Goal: Obtain resource: Download file/media

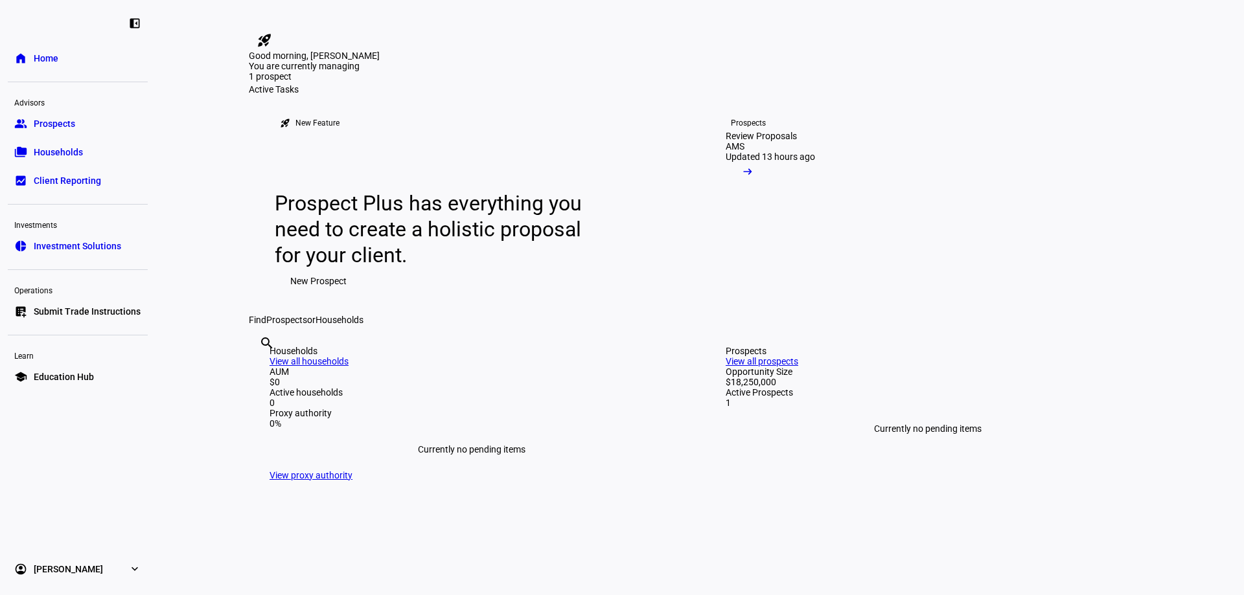
click at [797, 141] on div "Review Proposals" at bounding box center [760, 136] width 71 height 10
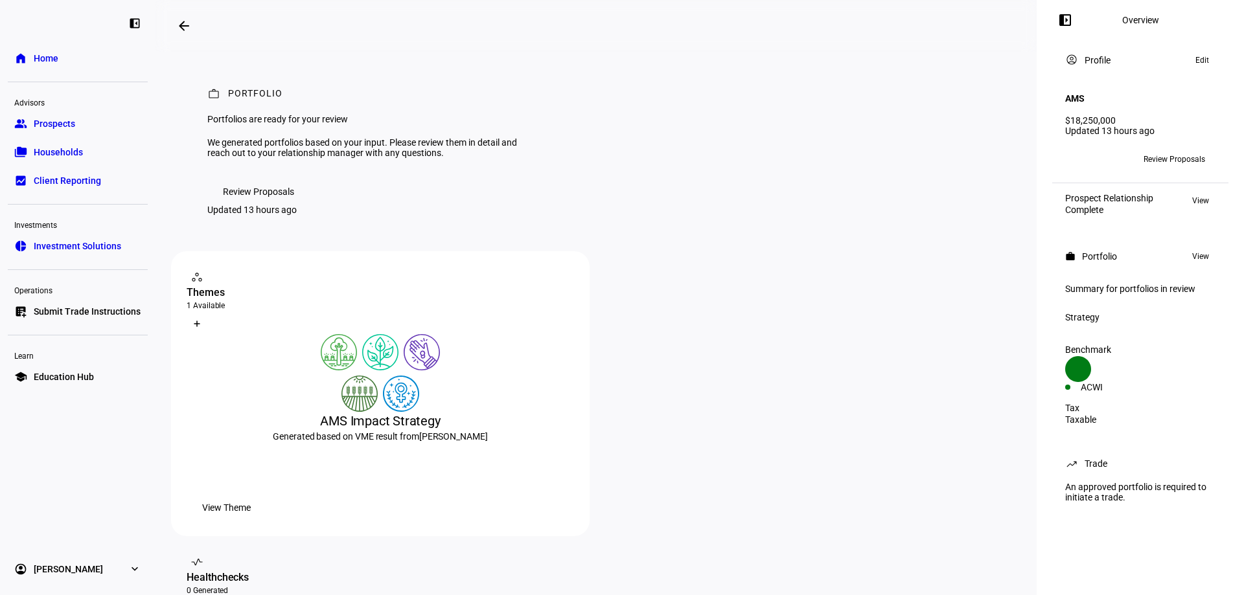
click at [290, 205] on span "Review Proposals" at bounding box center [258, 192] width 71 height 26
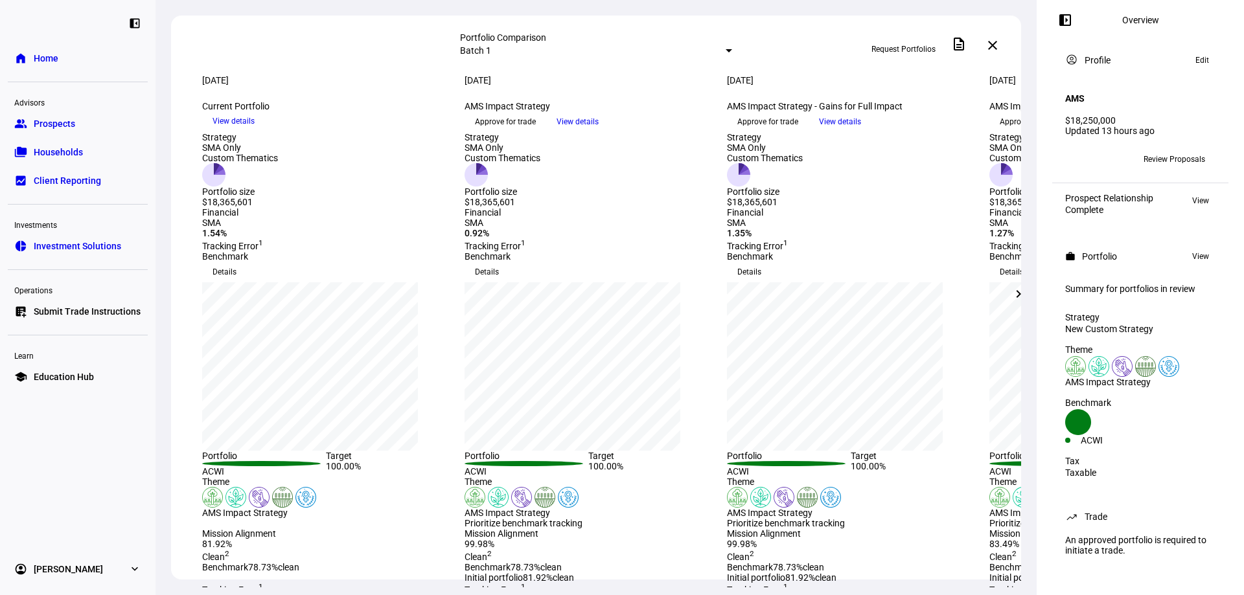
click at [1015, 297] on mat-icon "chevron_right" at bounding box center [1019, 294] width 16 height 16
click at [1022, 301] on mat-icon "chevron_right" at bounding box center [1019, 294] width 16 height 16
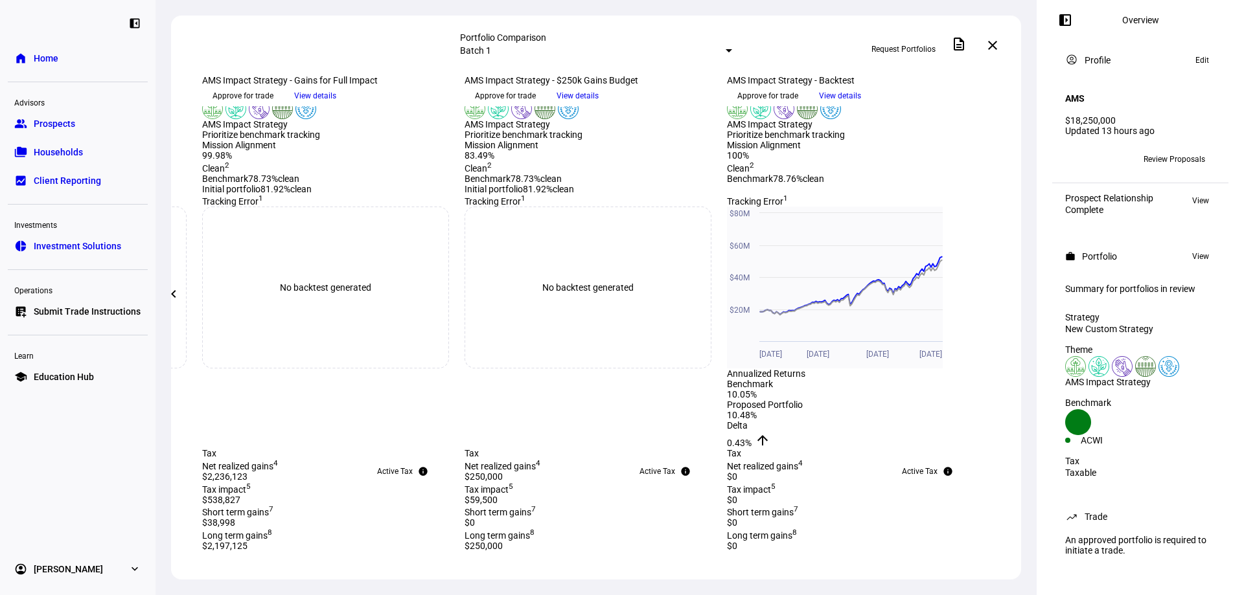
scroll to position [583, 0]
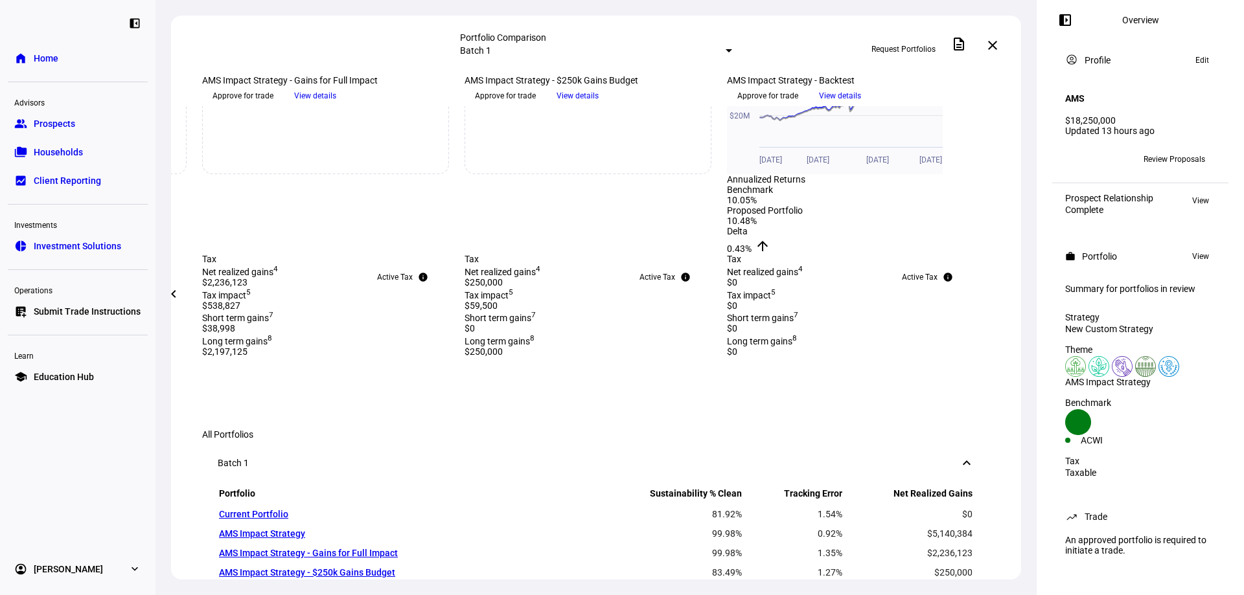
click at [169, 288] on mat-icon "chevron_left" at bounding box center [174, 294] width 16 height 16
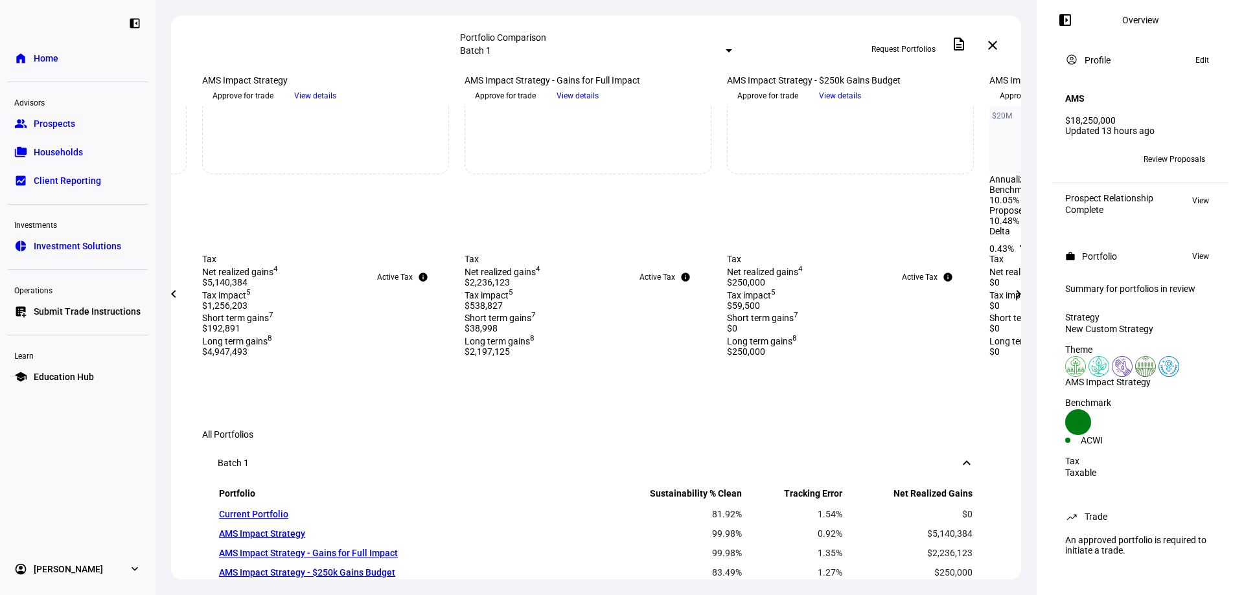
click at [169, 288] on mat-icon "chevron_left" at bounding box center [174, 294] width 16 height 16
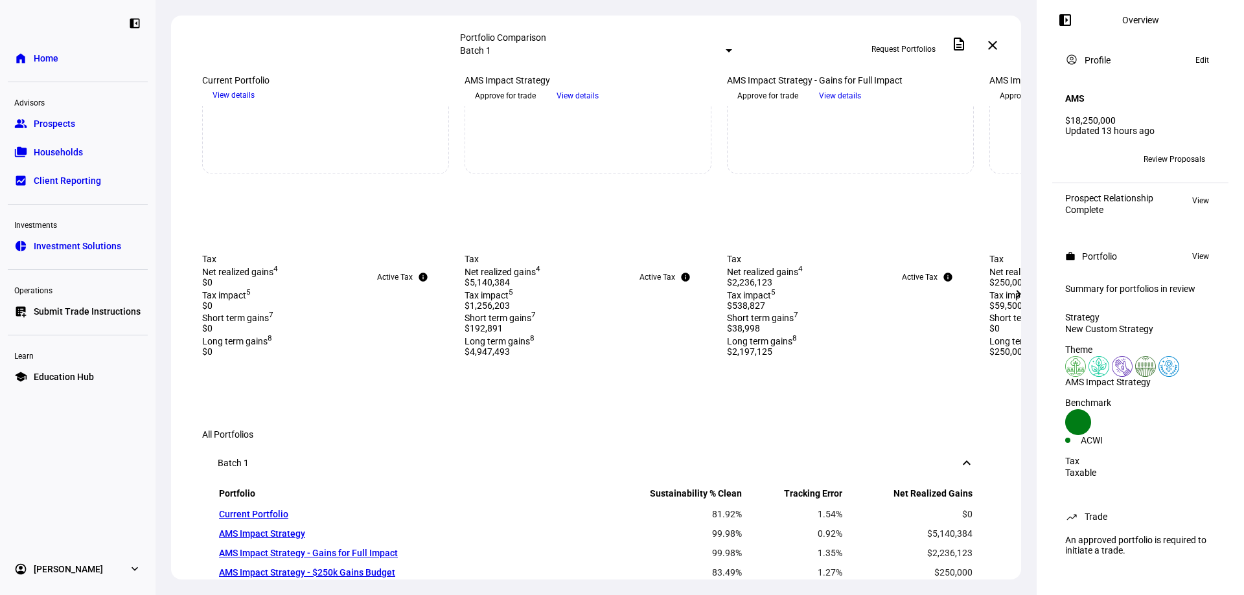
click at [1012, 297] on mat-icon "chevron_right" at bounding box center [1019, 294] width 16 height 16
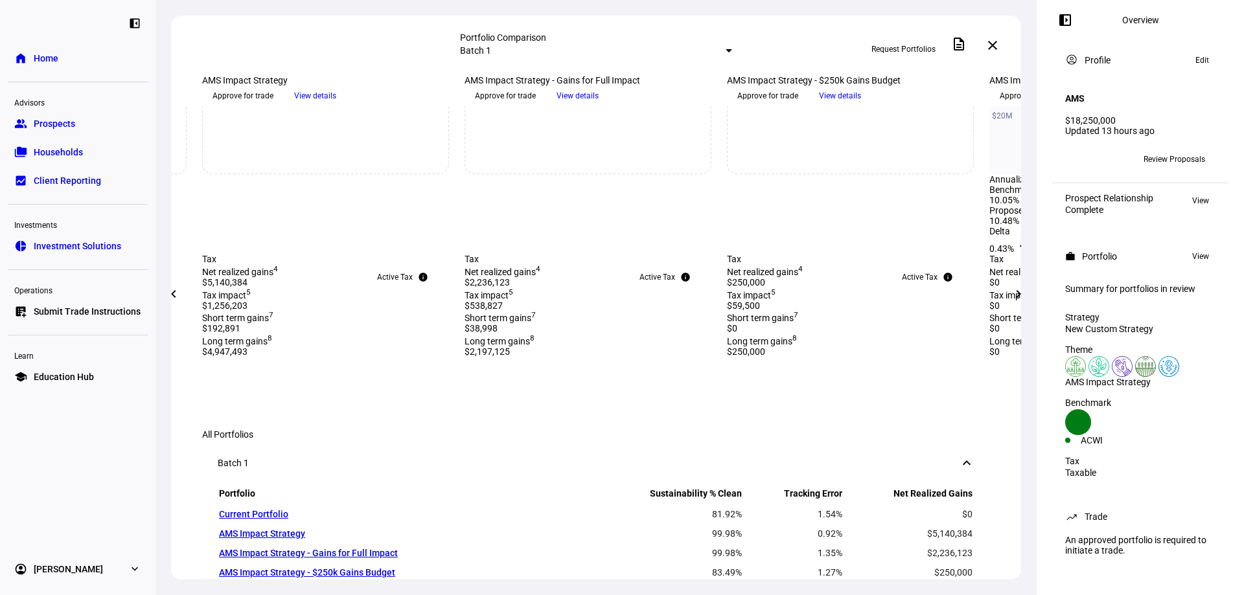
click at [1012, 297] on mat-icon "chevron_right" at bounding box center [1019, 294] width 16 height 16
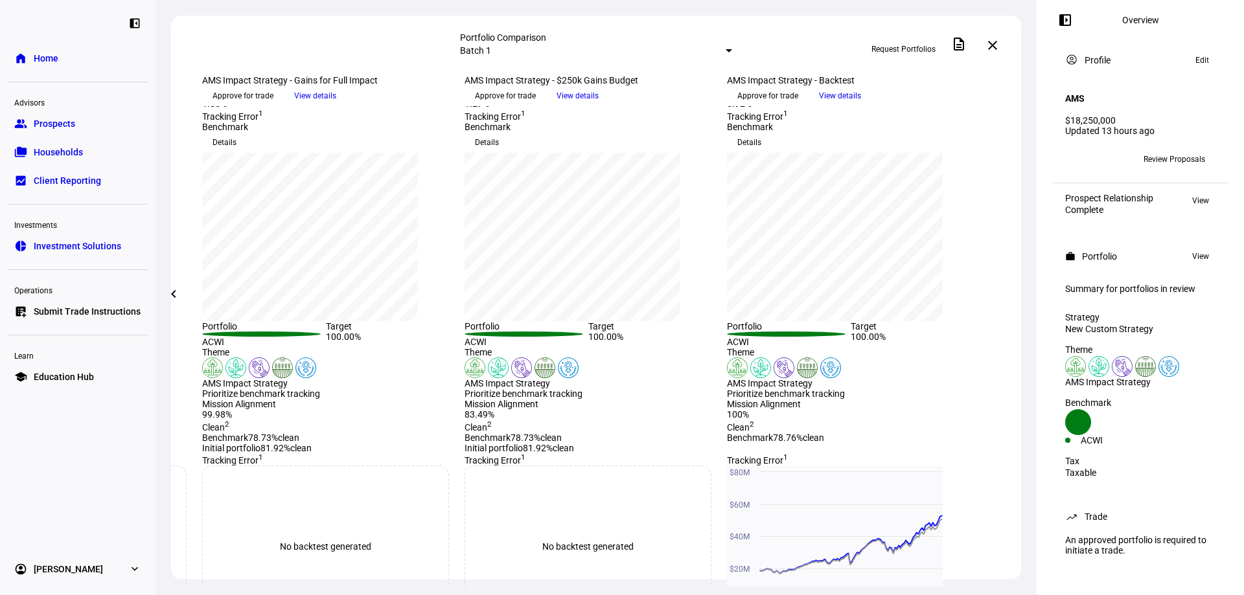
scroll to position [0, 0]
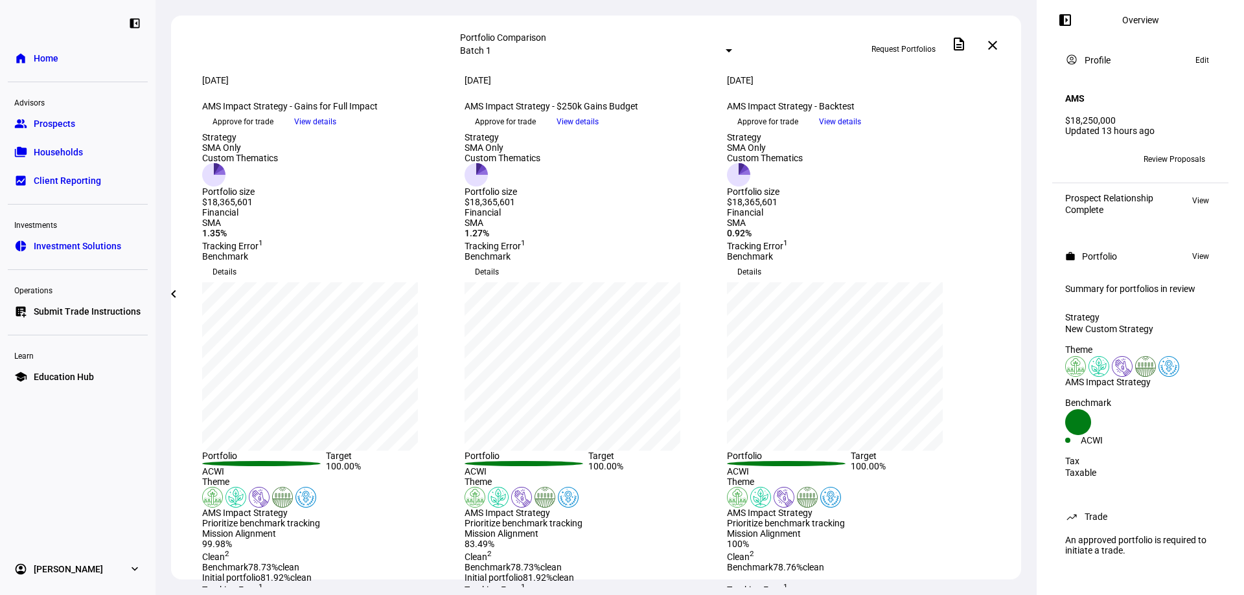
click at [166, 297] on span at bounding box center [173, 294] width 31 height 31
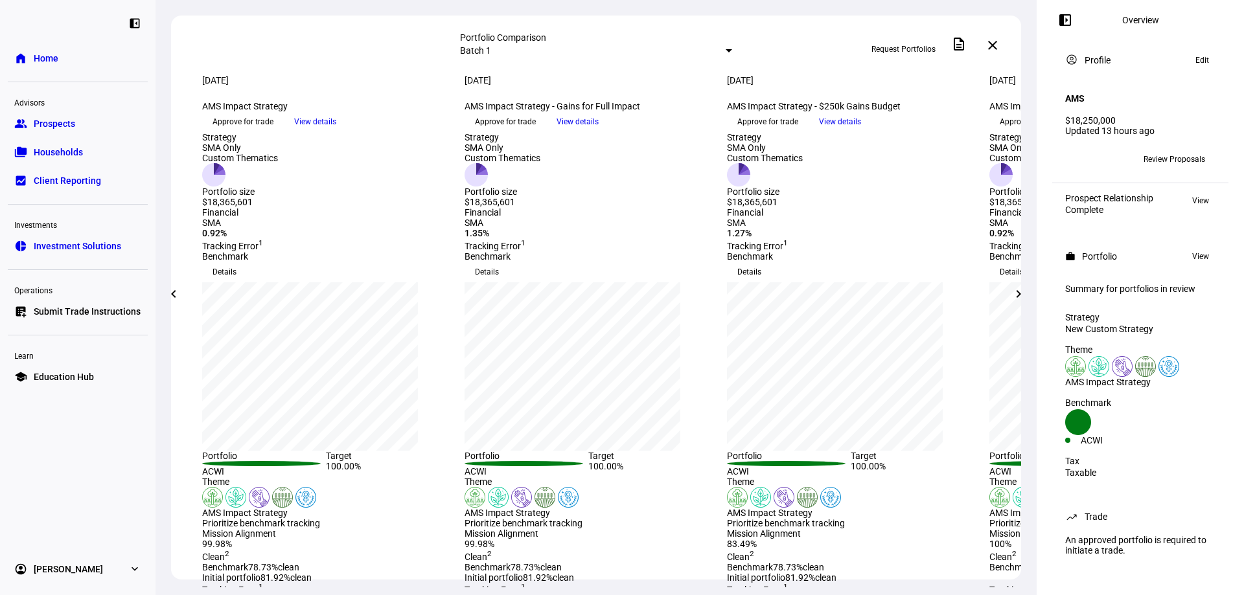
click at [177, 286] on span at bounding box center [173, 294] width 31 height 31
click at [1018, 294] on mat-icon "chevron_right" at bounding box center [1019, 294] width 16 height 16
click at [966, 40] on mat-icon "description" at bounding box center [959, 44] width 16 height 16
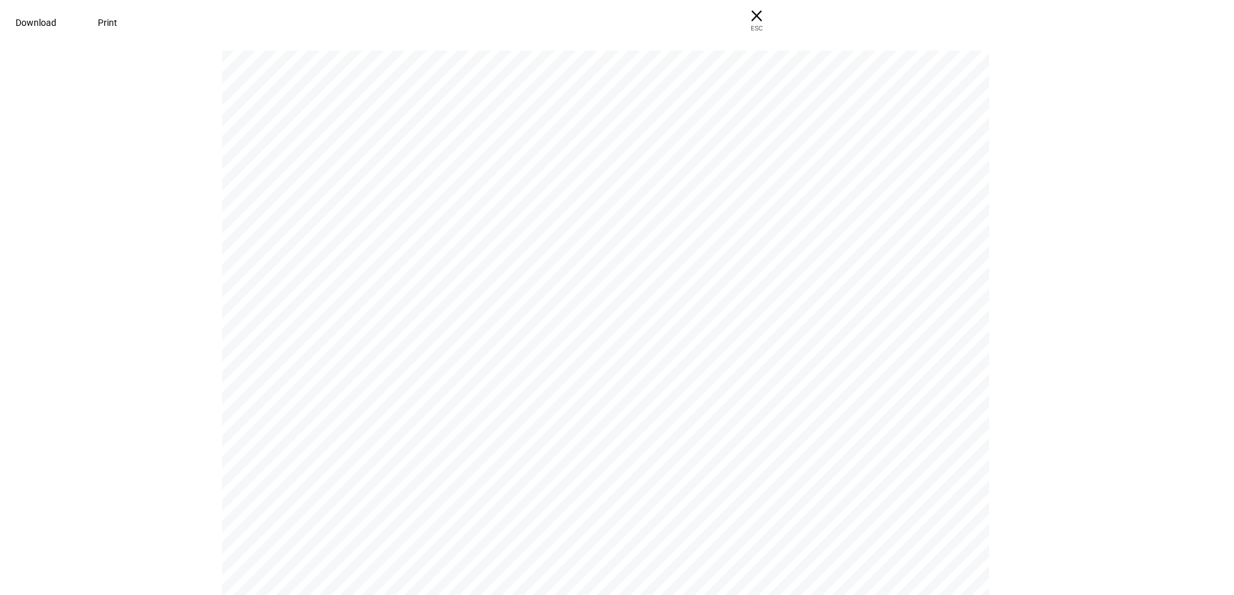
click at [777, 21] on span "× ESC" at bounding box center [756, 20] width 41 height 41
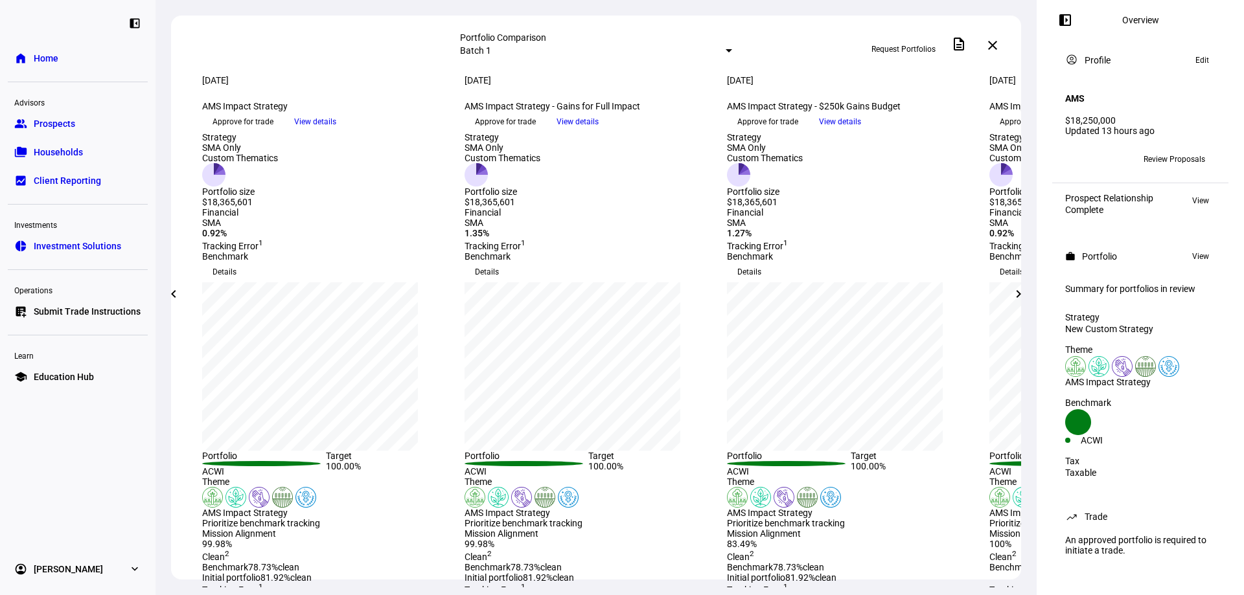
click at [725, 49] on div at bounding box center [728, 50] width 6 height 3
click at [689, 27] on div at bounding box center [622, 297] width 1244 height 595
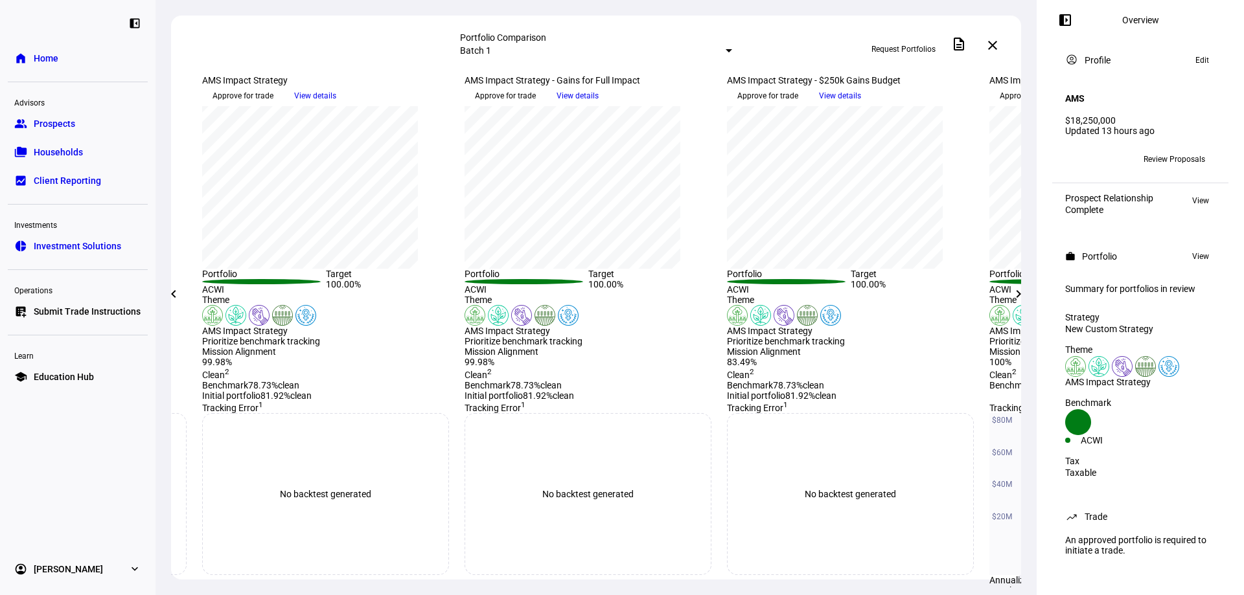
scroll to position [65, 0]
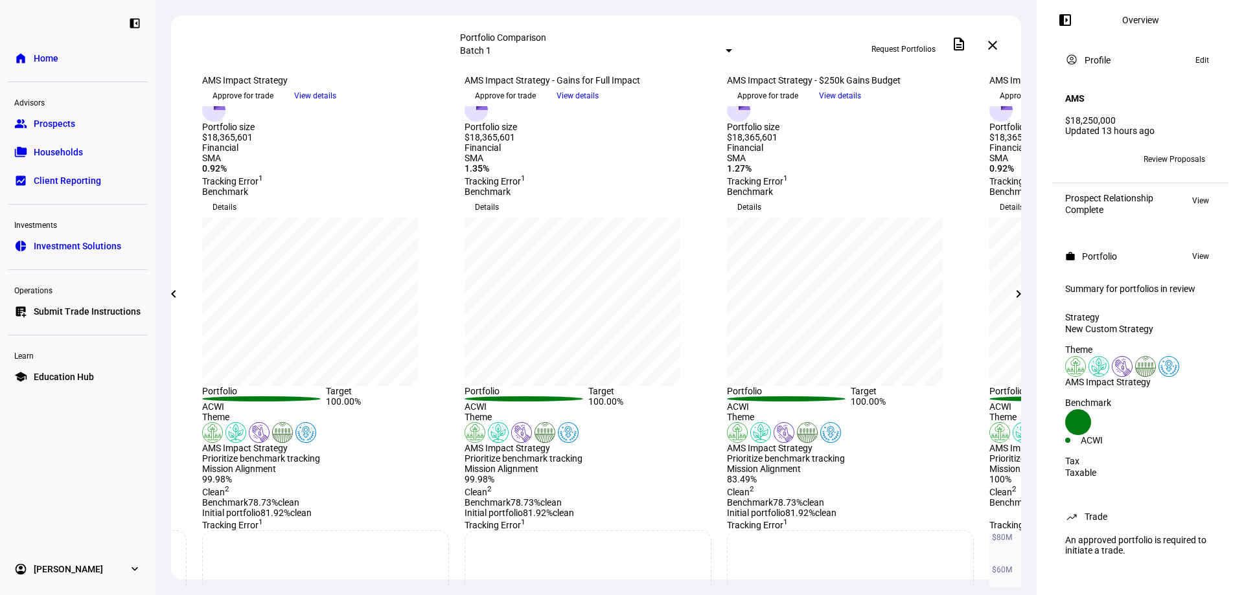
click at [109, 122] on link "group Prospects" at bounding box center [78, 124] width 140 height 26
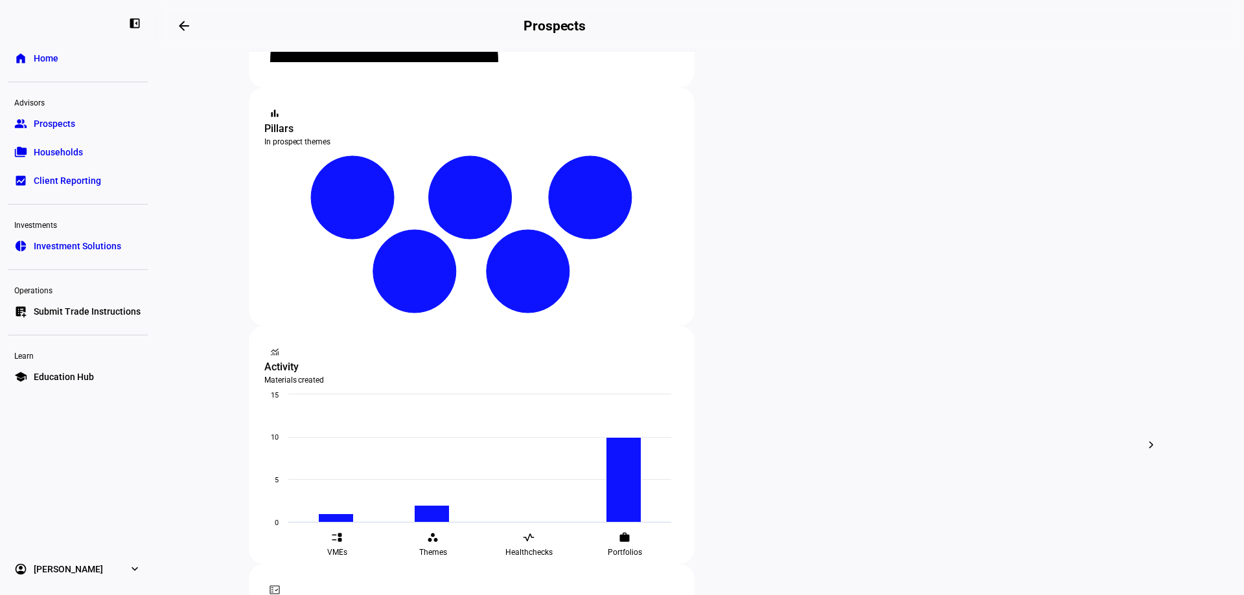
scroll to position [324, 0]
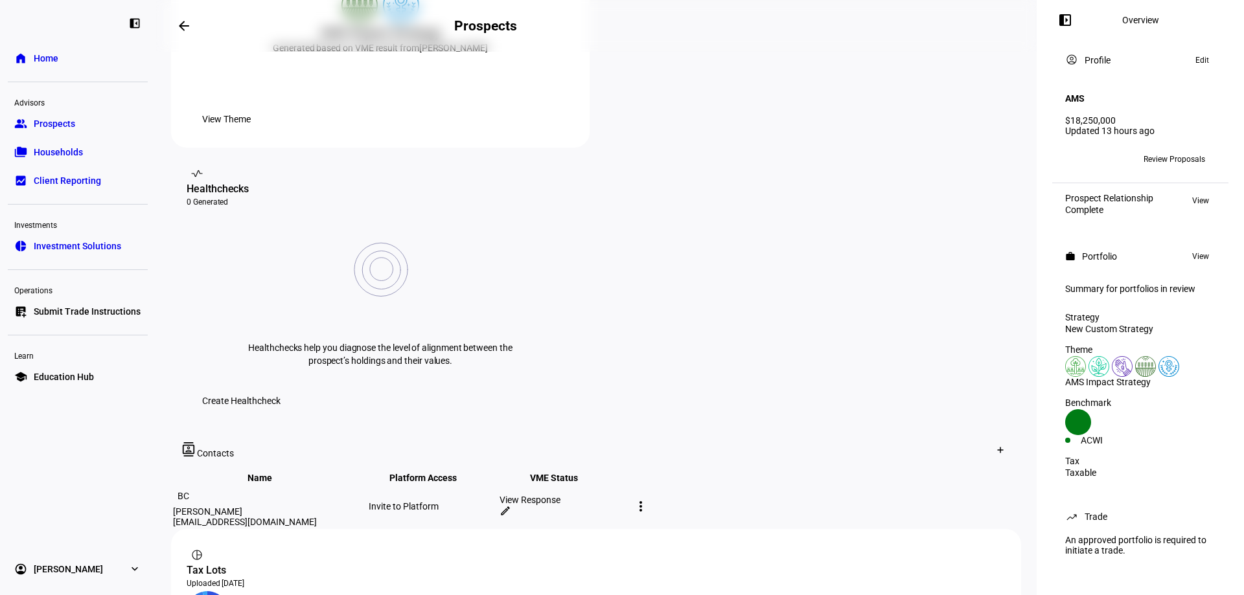
scroll to position [453, 0]
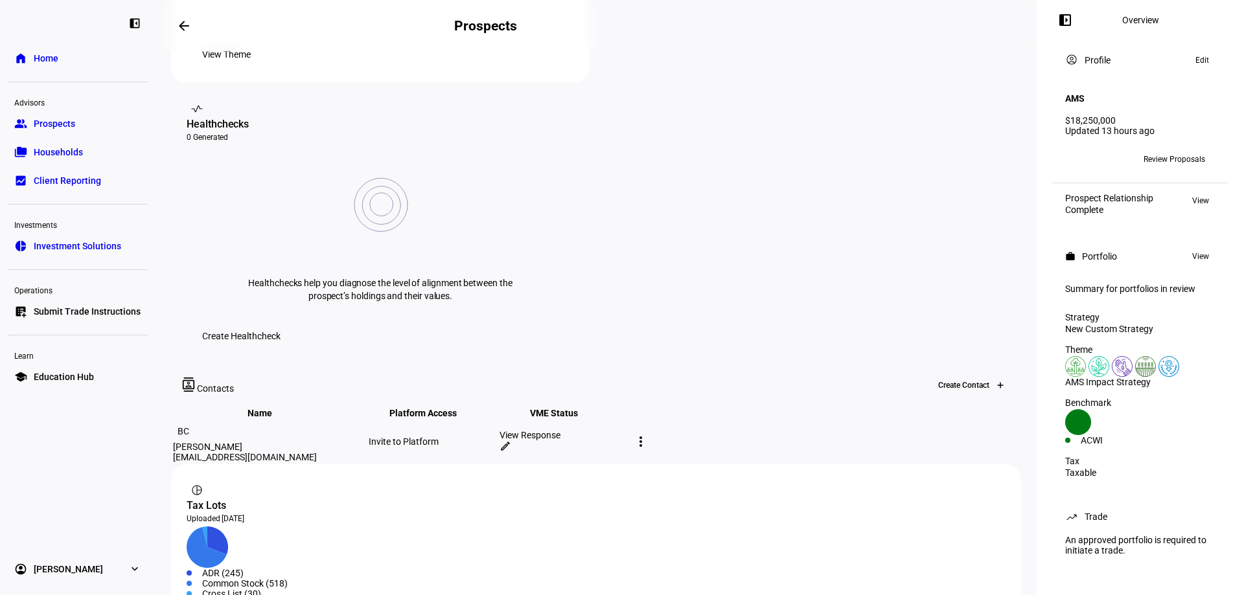
click at [990, 375] on div at bounding box center [1000, 385] width 21 height 21
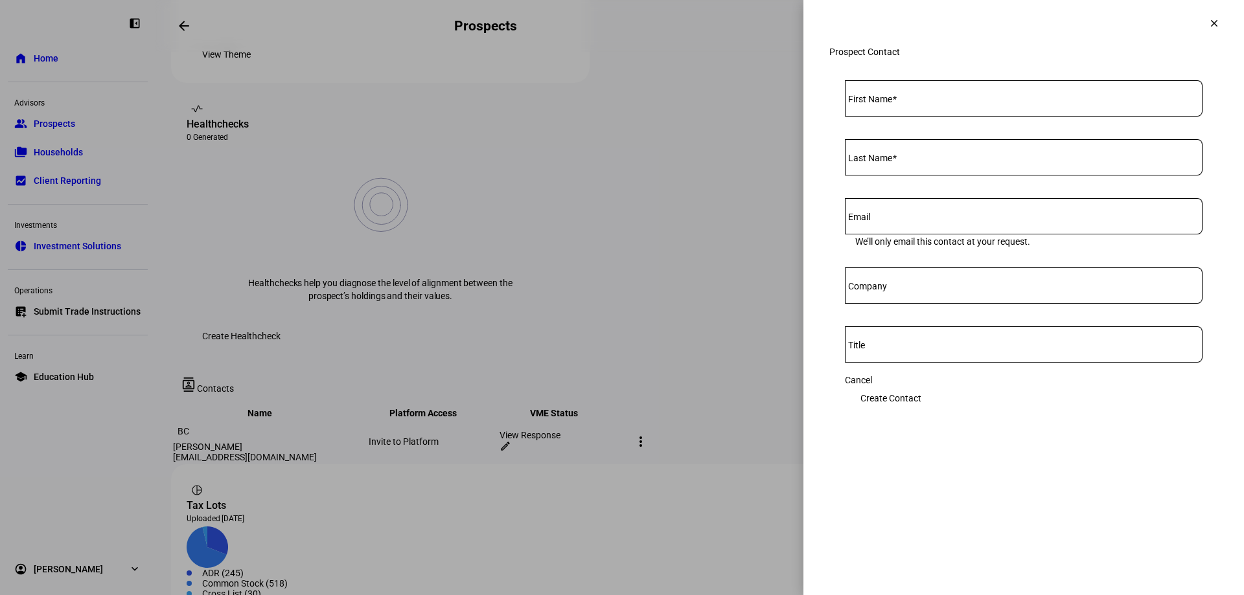
click at [1210, 31] on span at bounding box center [1213, 23] width 31 height 31
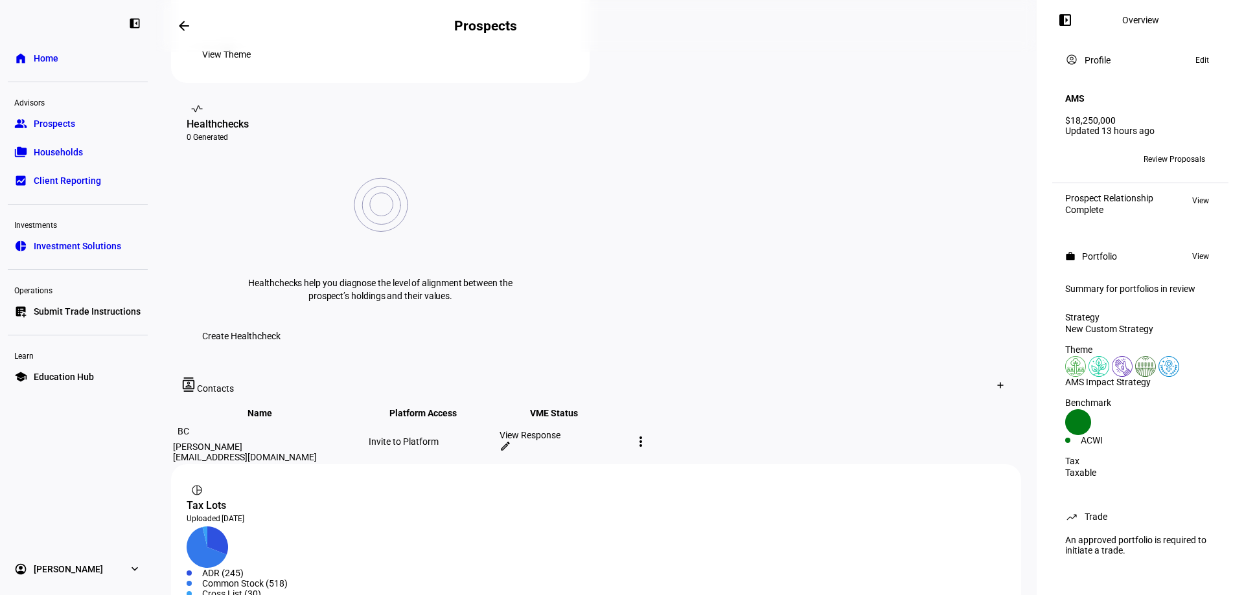
click at [648, 434] on mat-icon "more_vert" at bounding box center [641, 442] width 16 height 16
click at [913, 238] on div at bounding box center [622, 297] width 1244 height 595
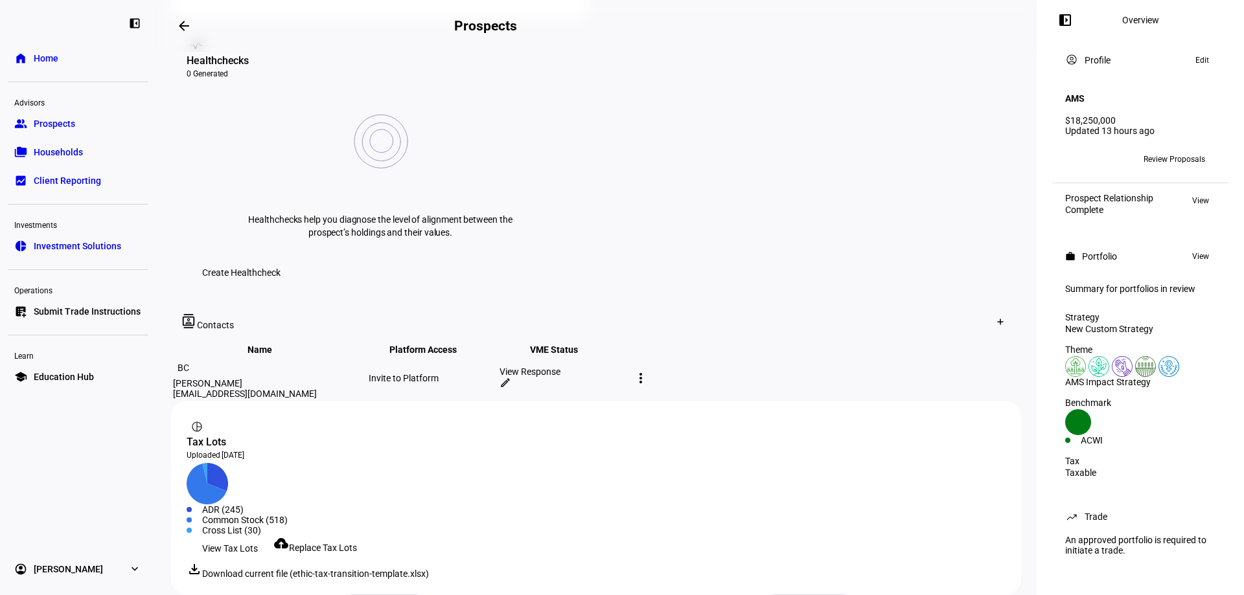
click at [1201, 249] on span "View" at bounding box center [1200, 257] width 17 height 16
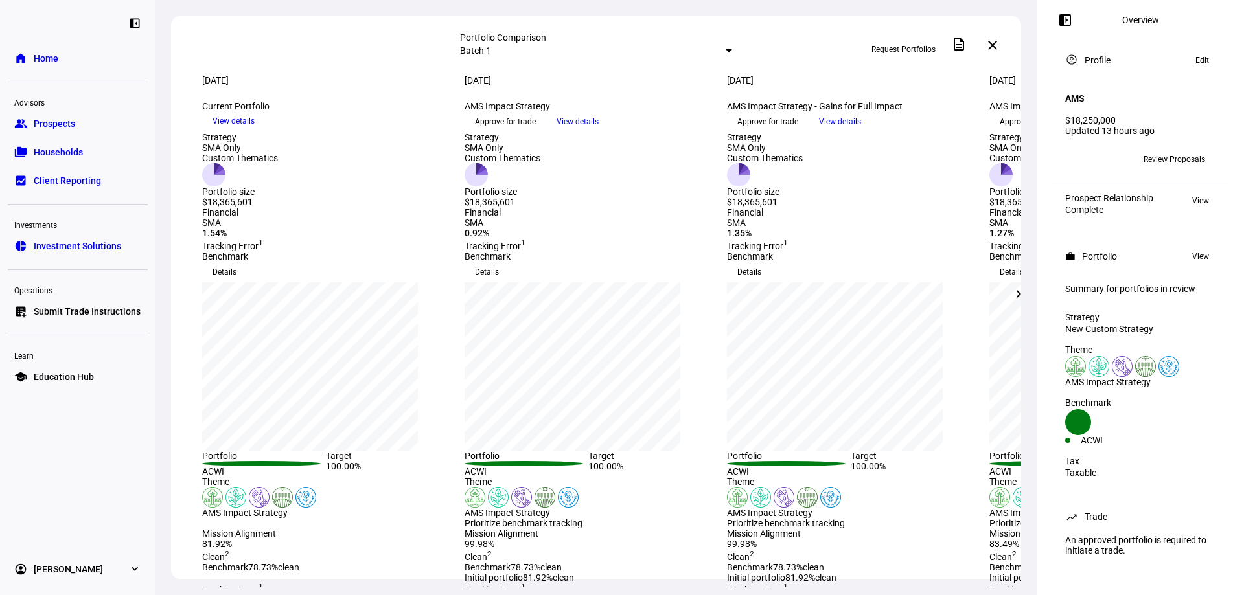
click at [255, 131] on span "View details" at bounding box center [233, 120] width 42 height 19
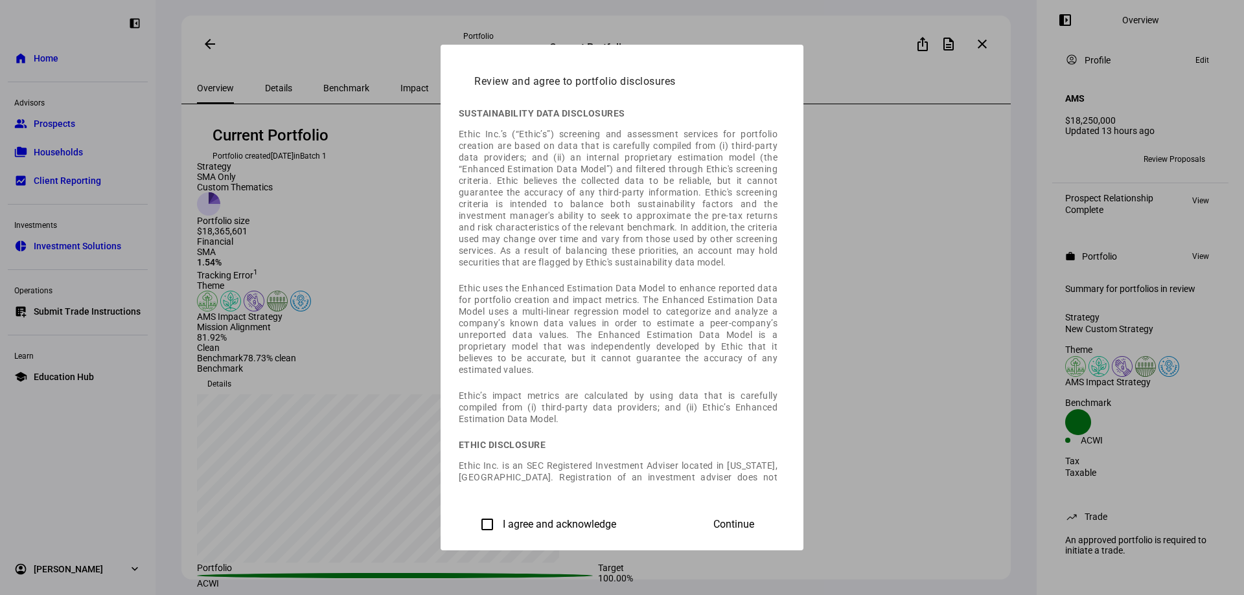
click at [500, 523] on label "I agree and acknowledge" at bounding box center [558, 525] width 116 height 12
click at [474, 523] on input "I agree and acknowledge" at bounding box center [487, 525] width 26 height 26
checkbox input "true"
click at [754, 519] on span "Continue" at bounding box center [733, 525] width 41 height 12
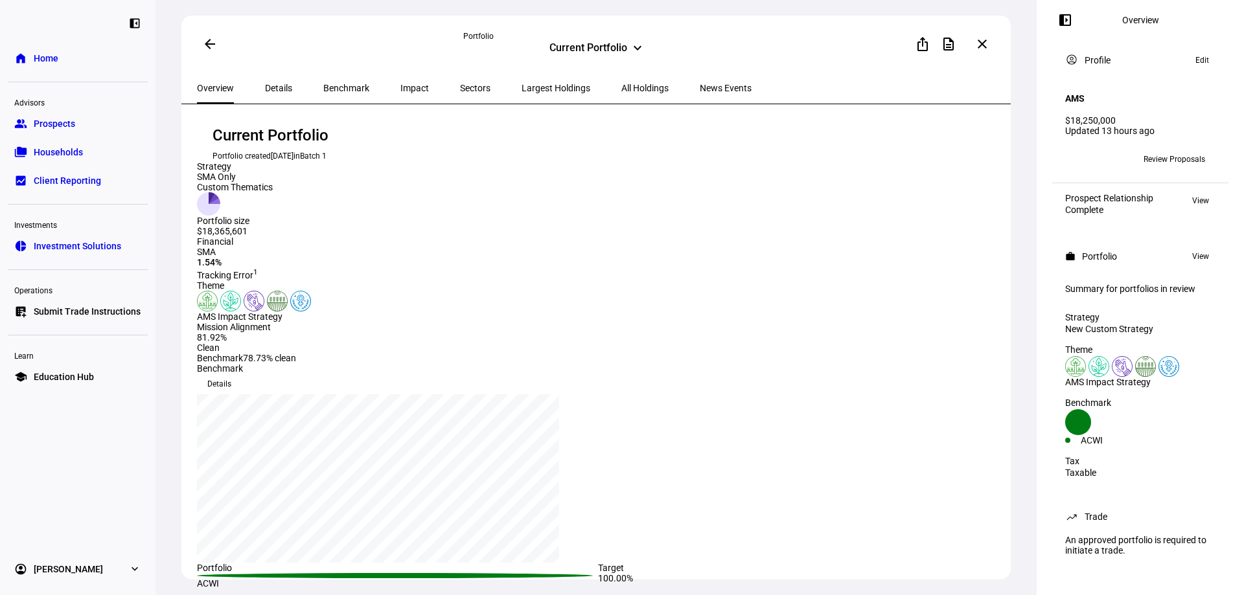
click at [595, 47] on div "Current Portfolio" at bounding box center [588, 49] width 78 height 16
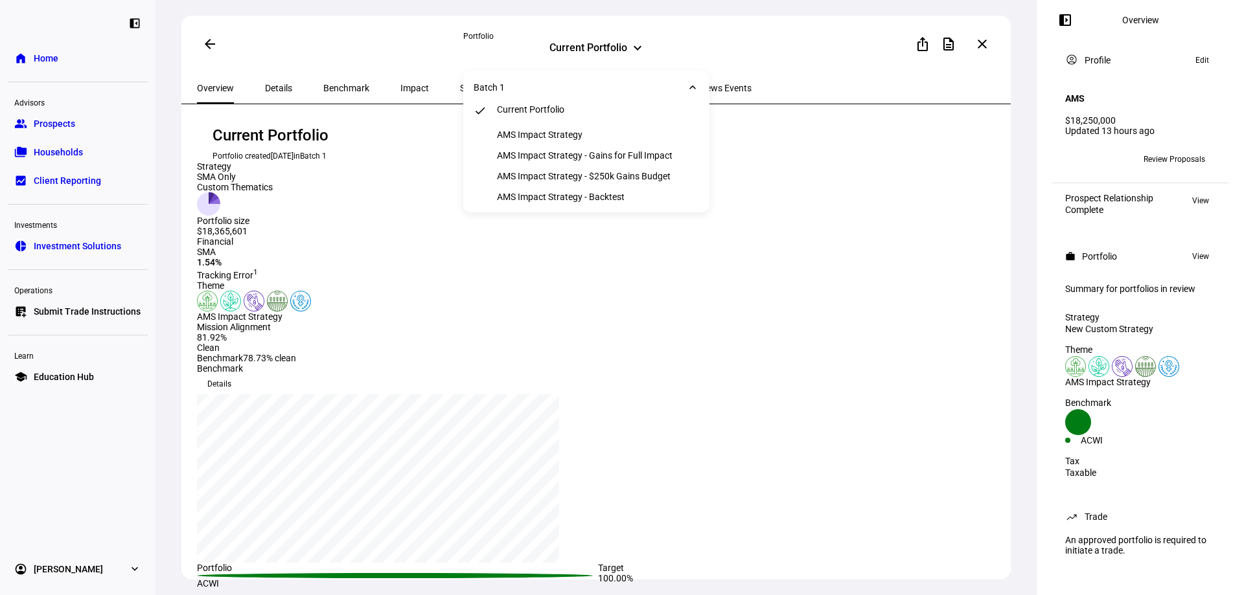
click at [494, 48] on div "Current Portfolio keyboard_arrow_down" at bounding box center [596, 49] width 266 height 16
click at [830, 91] on div "Overview Details Benchmark Impact Sectors Largest Holdings All Holdings News Ev…" at bounding box center [595, 89] width 829 height 32
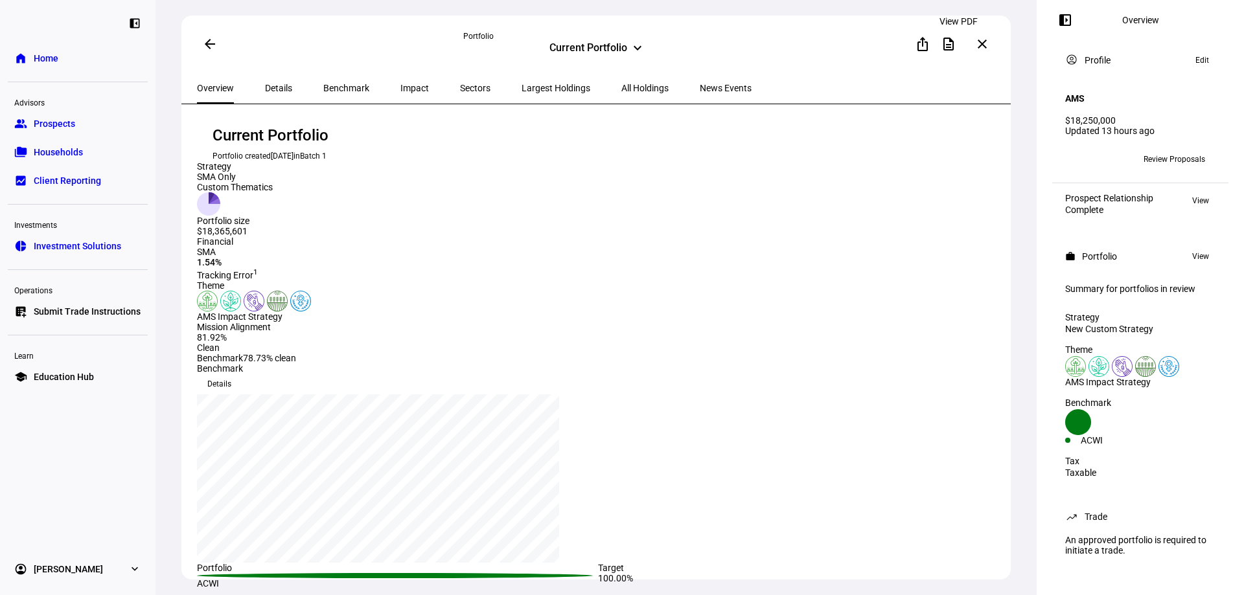
click at [954, 47] on mat-icon "description" at bounding box center [949, 44] width 16 height 16
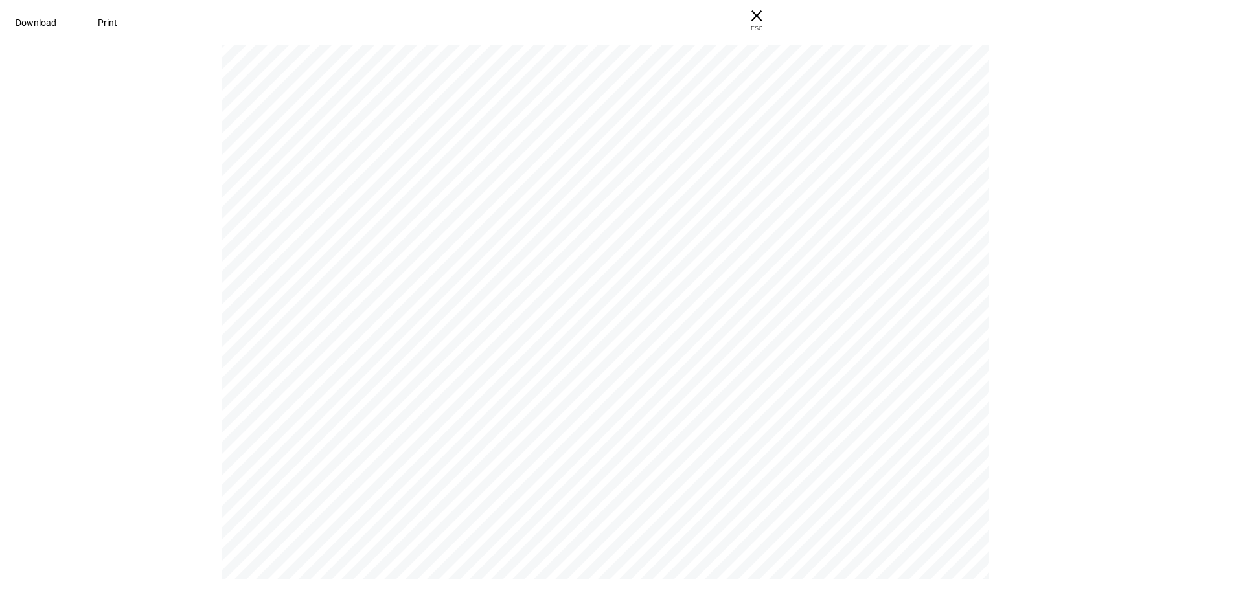
scroll to position [11, 0]
click at [56, 19] on span "Download" at bounding box center [36, 22] width 41 height 10
click at [777, 17] on span "× ESC" at bounding box center [756, 20] width 41 height 41
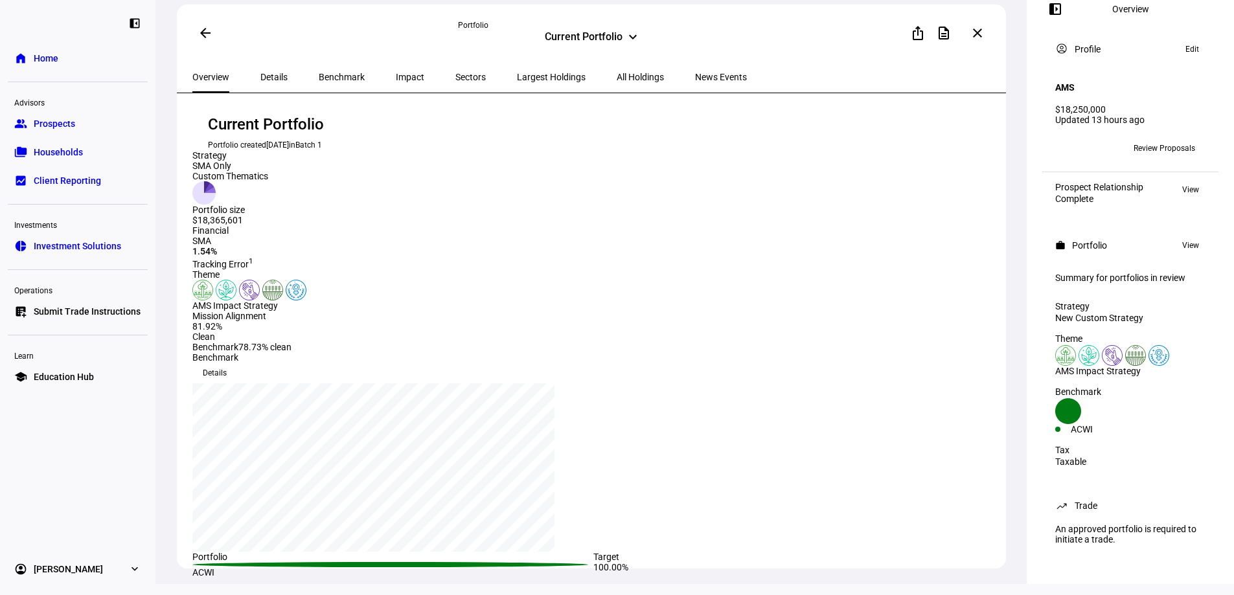
scroll to position [0, 0]
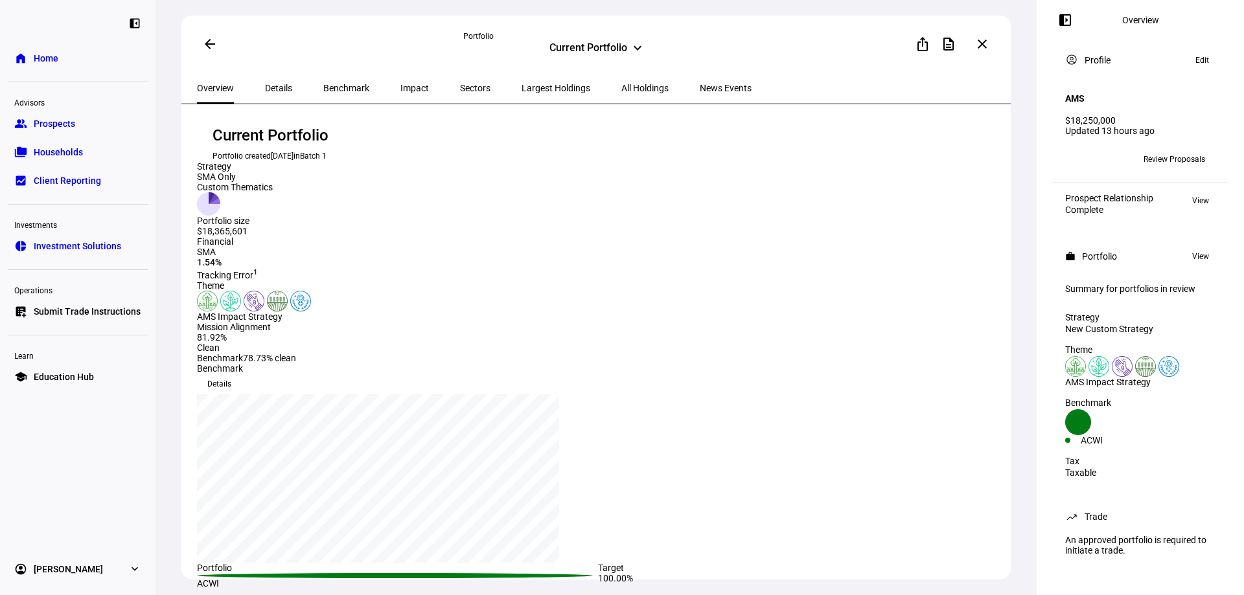
click at [583, 43] on div "Current Portfolio" at bounding box center [588, 49] width 78 height 16
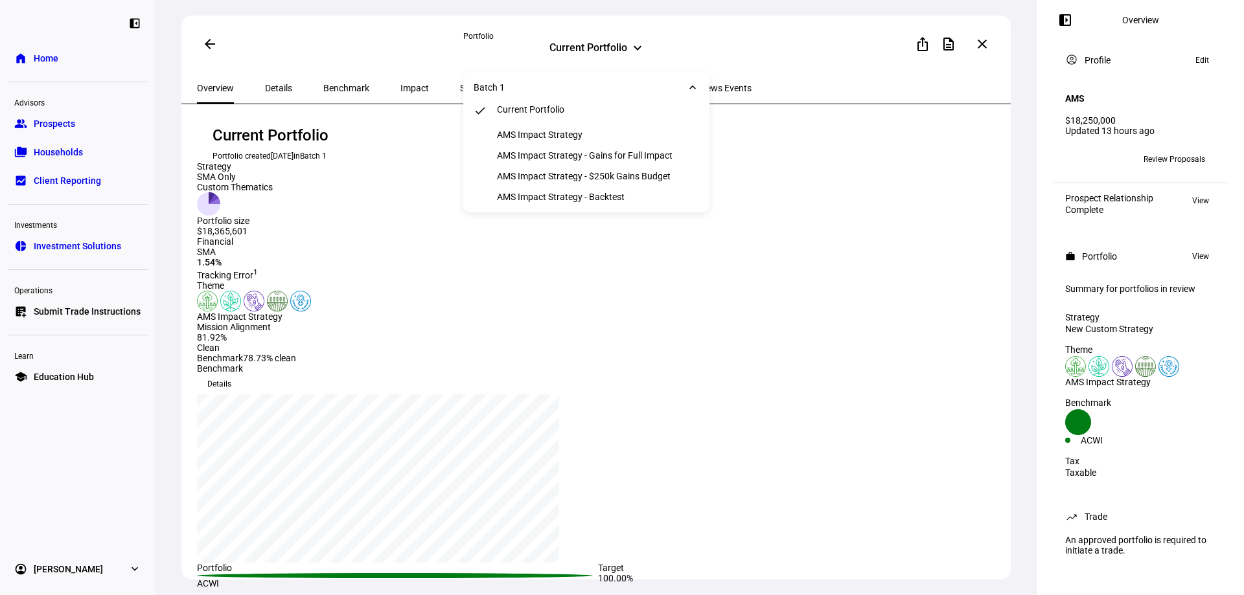
click at [498, 96] on div "Batch 1 keyboard_arrow_down" at bounding box center [586, 87] width 246 height 23
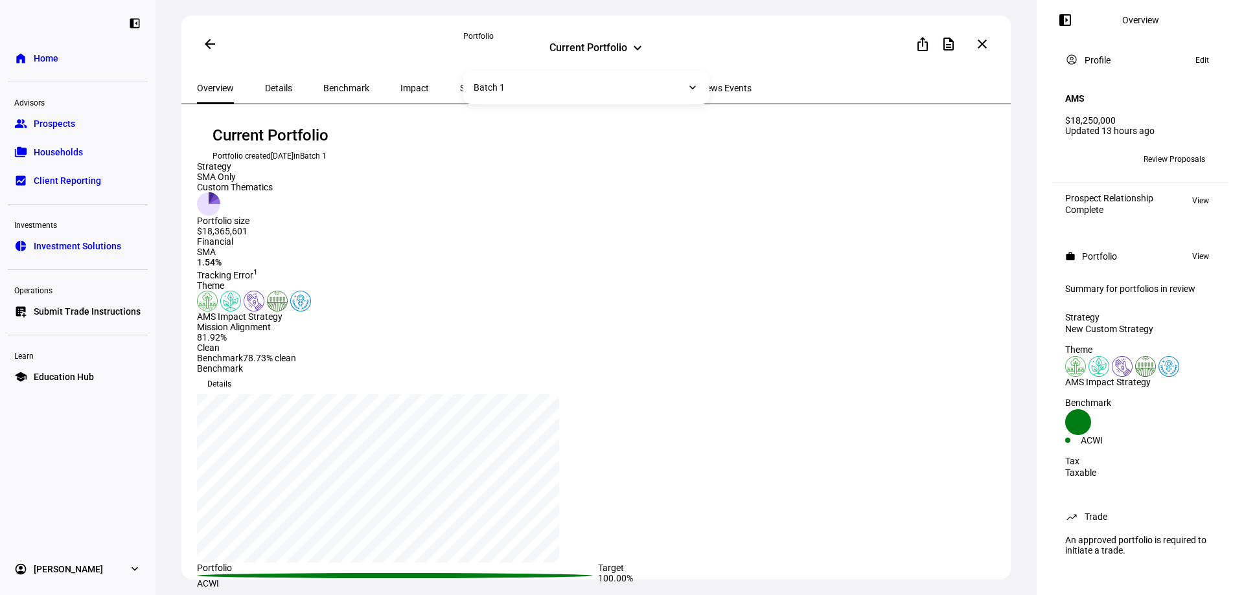
click at [851, 40] on div "ios_share description more_vert close" at bounding box center [862, 44] width 266 height 26
click at [207, 45] on mat-icon "arrow_back" at bounding box center [210, 44] width 16 height 16
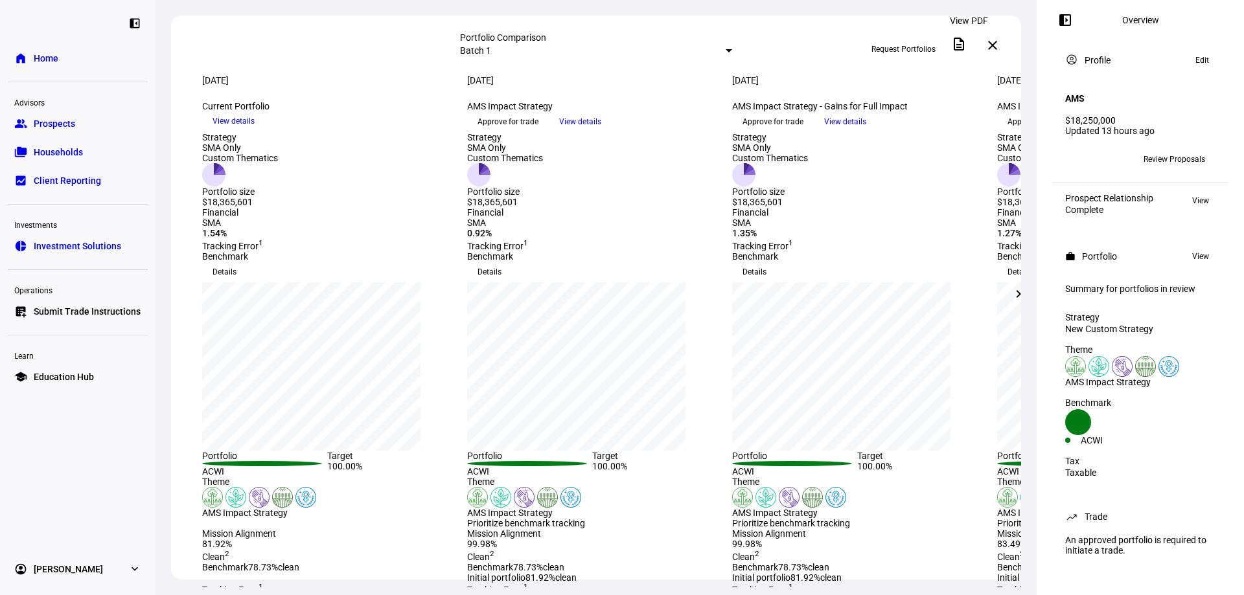
click at [965, 45] on mat-icon "description" at bounding box center [959, 44] width 16 height 16
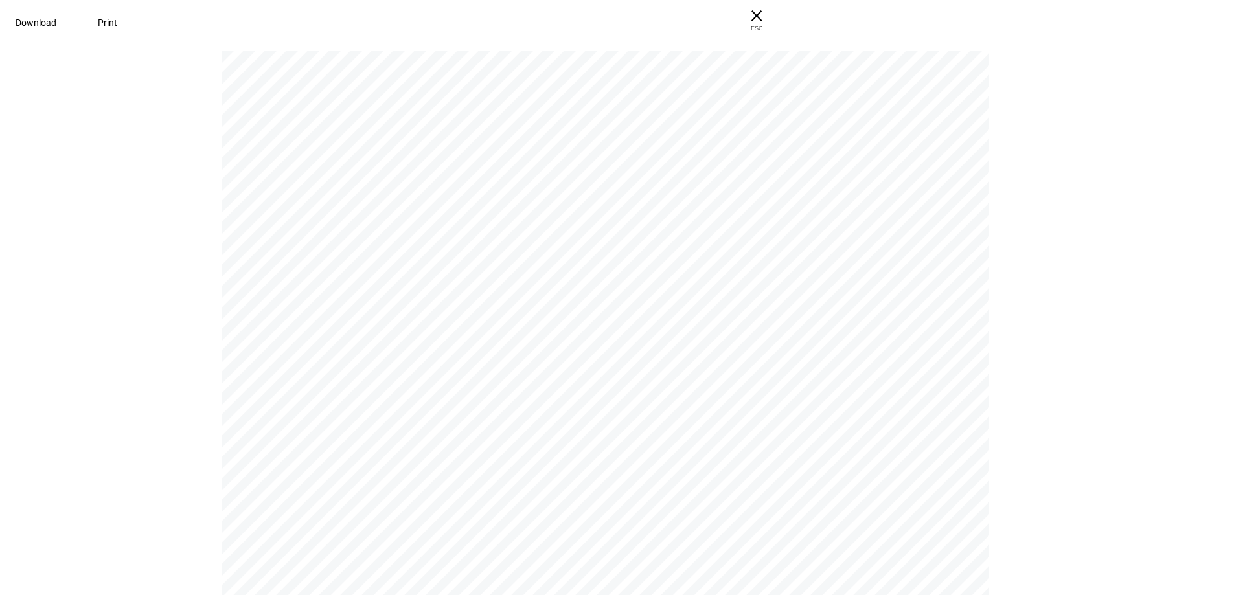
click at [56, 17] on span "Download" at bounding box center [36, 22] width 41 height 10
